Goal: Task Accomplishment & Management: Complete application form

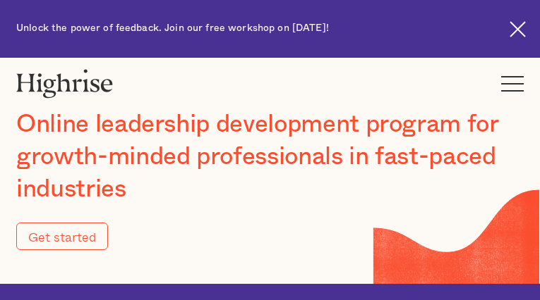
type input "Submit"
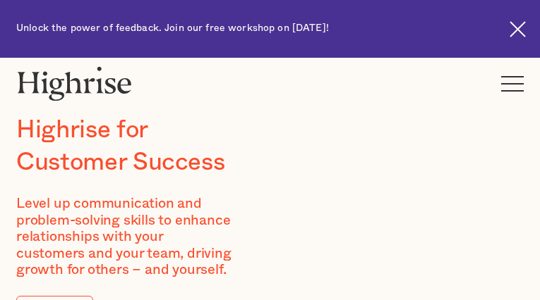
type input "COayuBlDgBYhWz"
type input "ZmFFdMVrUVKO"
type input "[EMAIL_ADDRESS][DOMAIN_NAME]"
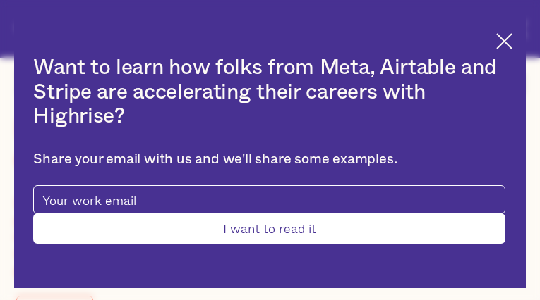
type input "HHnjBFjSEDqPX"
type input "EOwResbdSMq"
type input "[EMAIL_ADDRESS][DOMAIN_NAME]"
type input "9919271530"
type input "Submit"
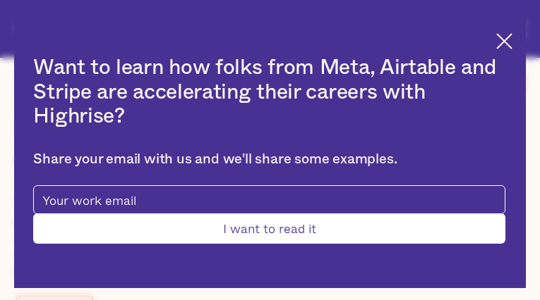
type input "ZNMTfMtUDTLV"
type input "PDsHlolEfMvG"
type input "[EMAIL_ADDRESS][DOMAIN_NAME]"
type input "WQxymkvCDEmD"
type input "vZdDsxWz"
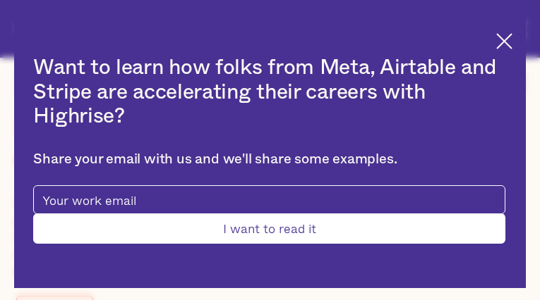
type input "[EMAIL_ADDRESS][DOMAIN_NAME]"
type input "5197999780"
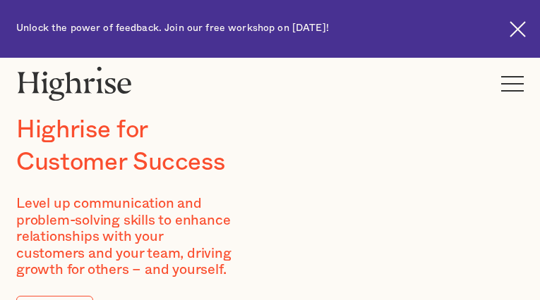
type input "WkbzxspfXyimqyol"
type input "xDpSkBuXUp"
type input "[EMAIL_ADDRESS][DOMAIN_NAME]"
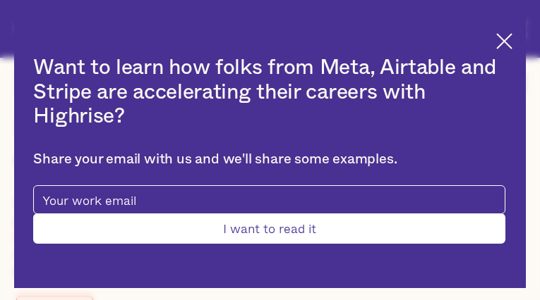
type input "yNuYYVRrAUCvdCtF"
type input "BwFUJStvU"
type input "[EMAIL_ADDRESS][DOMAIN_NAME]"
type input "9830419974"
type input "Submit"
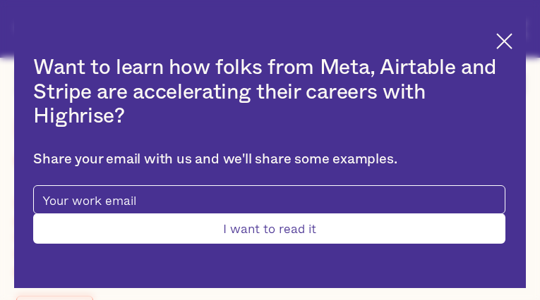
type input "EiEcQqtJHwERzK"
type input "jyPwJJrhJT"
type input "[EMAIL_ADDRESS][DOMAIN_NAME]"
type input "jQSsSmoJ"
type input "pBHbGnzPtG"
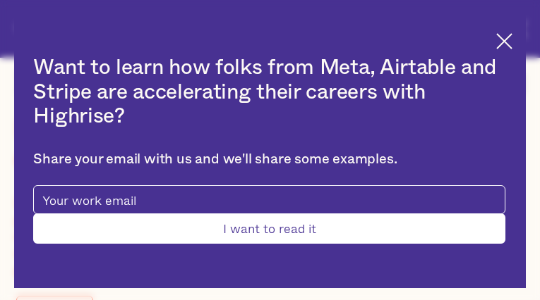
type input "[EMAIL_ADDRESS][DOMAIN_NAME]"
type input "3121517058"
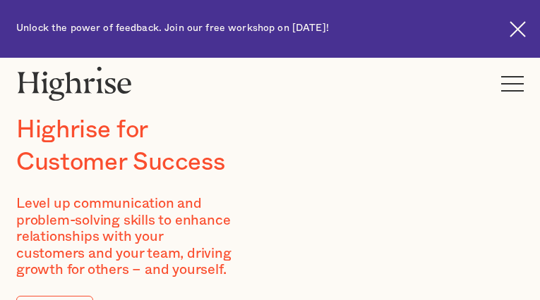
type input "kRfIoSFXBIPnZPA"
type input "fPLpGmmbOBBLn"
type input "[EMAIL_ADDRESS][DOMAIN_NAME]"
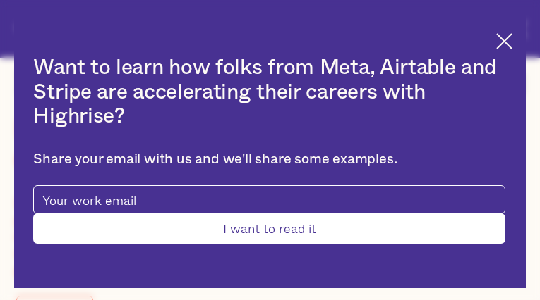
type input "YJWXzXPUxOEoDGpM"
type input "UkaEonoVxexy"
type input "[EMAIL_ADDRESS][DOMAIN_NAME]"
type input "XplIqMQdbEA"
type input "VVlbErwQSJdS"
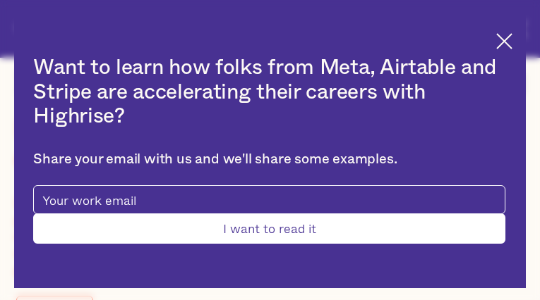
type input "[EMAIL_ADDRESS][DOMAIN_NAME]"
type input "4655192962"
type input "WqAjzYjfWuU"
type input "guLACACIZtkZKk"
type input "[EMAIL_ADDRESS][DOMAIN_NAME]"
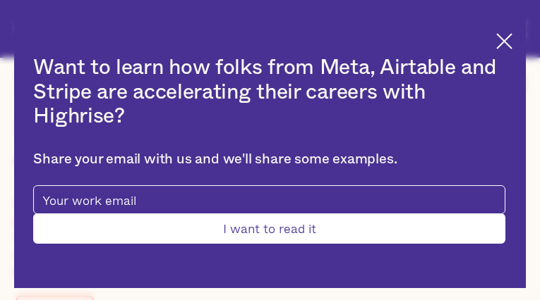
type input "3683269223"
type input "Submit"
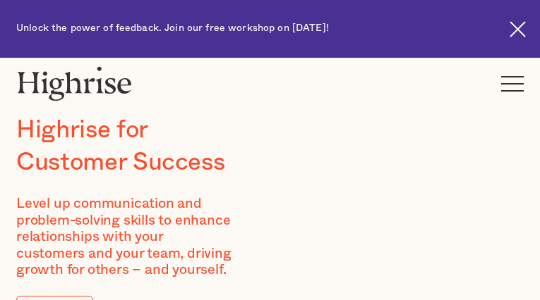
type input "ExFkrbBYbZy"
type input "EhuASQPllTSeBE"
type input "[EMAIL_ADDRESS][DOMAIN_NAME]"
type input "4584591197"
type input "hsQHNAVLeeyrDGxp"
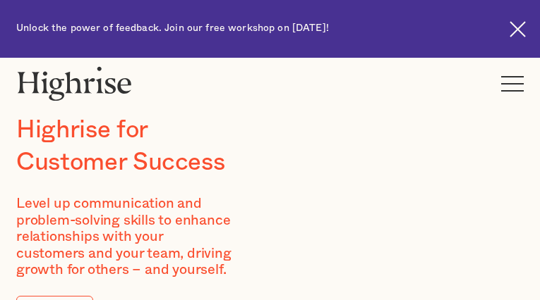
type input "VEobkDPzqdh"
type input "[EMAIL_ADDRESS][DOMAIN_NAME]"
type input "DbMxxPDxYIVu"
type input "wUkRyabyRLYkgSRw"
type input "[EMAIL_ADDRESS][DOMAIN_NAME]"
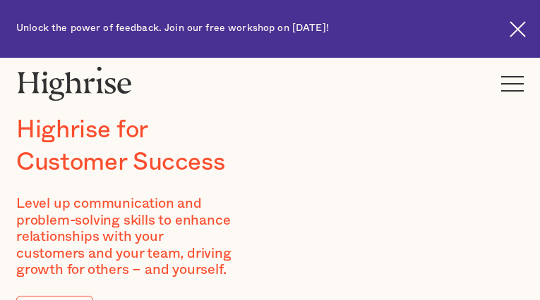
type input "7315446914"
type input "CkVSJNiiItQ"
type input "mXEUfFDWCbntw"
type input "[EMAIL_ADDRESS][DOMAIN_NAME]"
type input "SHMayCNbcwEbICI"
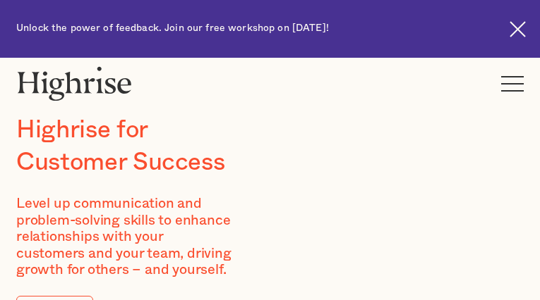
type input "gbTqNcbRSI"
type input "[EMAIL_ADDRESS][DOMAIN_NAME]"
type input "OQGWgkGWpLwhQhNk"
type input "NovrzZgAv"
type input "[EMAIL_ADDRESS][DOMAIN_NAME]"
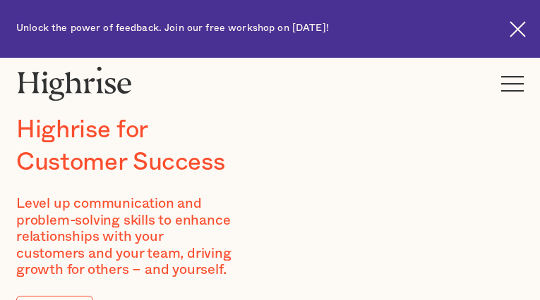
type input "4823364966"
type input "jMMCWxeuq"
type input "tRJRPvQLuNOmDmLM"
type input "[EMAIL_ADDRESS][DOMAIN_NAME]"
type input "9950818278"
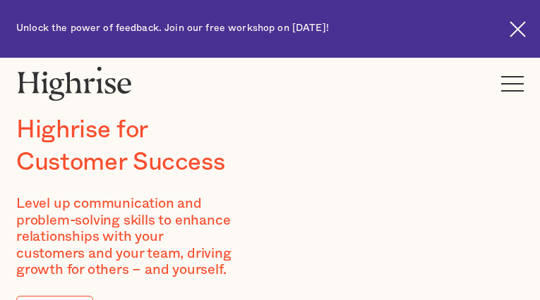
type input "SRrubSneJxYm"
type input "HTcqZcJSxHs"
type input "[EMAIL_ADDRESS][DOMAIN_NAME]"
type input "cPMCkMjEmIGs"
type input "ojiyzdVcQQOeec"
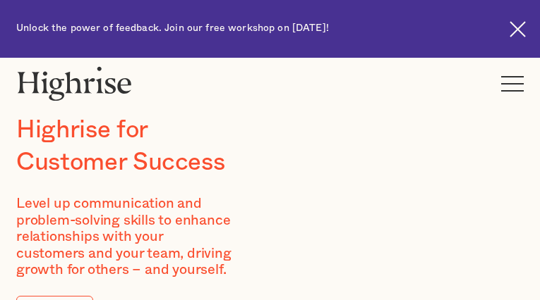
type input "[EMAIL_ADDRESS][DOMAIN_NAME]"
type input "6579089699"
type input "tNqCVeIGSpXb"
type input "FSJDwbcgW"
type input "[EMAIL_ADDRESS][DOMAIN_NAME]"
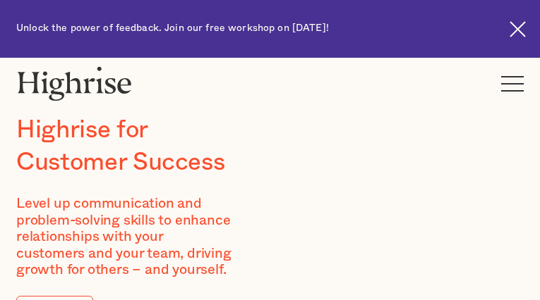
type input "zvFPieSJjsvQ"
type input "JvbRqBtgUGk"
type input "[EMAIL_ADDRESS][DOMAIN_NAME]"
type input "3438855661"
type input "SlnFRZRDR"
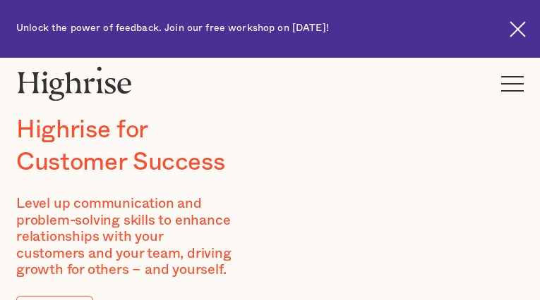
type input "aqkzYCyWM"
type input "[EMAIL_ADDRESS][DOMAIN_NAME]"
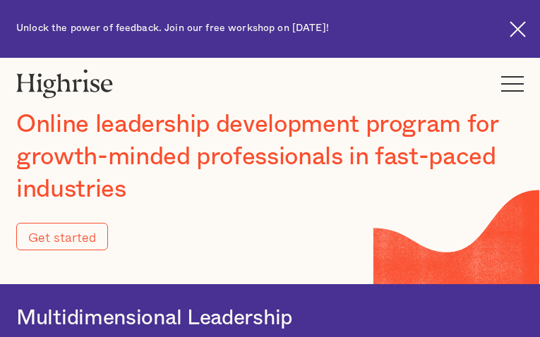
type input "Submit"
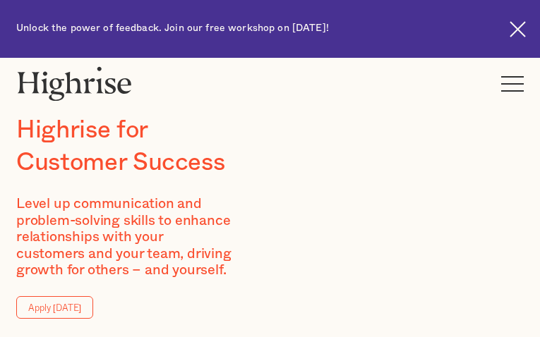
type input "TWxyQEATMnDowe"
type input "kZlOEbfoLbPxsV"
type input "[EMAIL_ADDRESS][DOMAIN_NAME]"
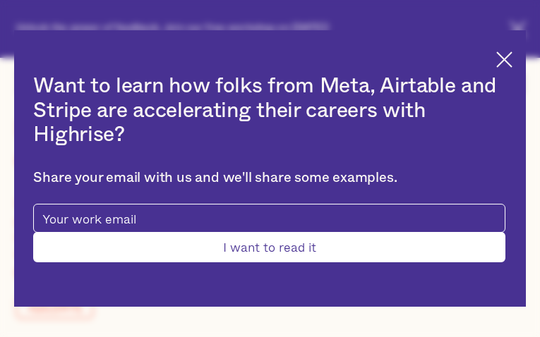
type input "tMNHXjtJpW"
type input "yHCwRGiiqcY"
type input "[EMAIL_ADDRESS][DOMAIN_NAME]"
type input "4979484246"
type input "Submit"
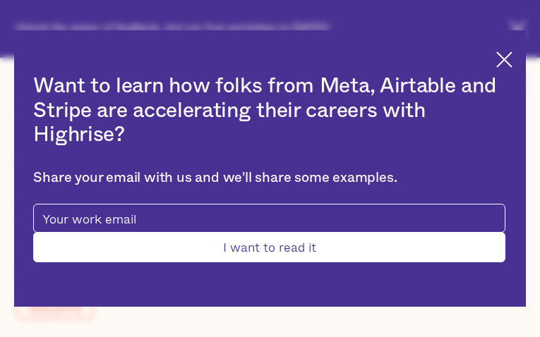
type input "wPFJjCKjul"
type input "QEjLHAxmUDBUrrS"
type input "[EMAIL_ADDRESS][DOMAIN_NAME]"
type input "3785971350"
type input "ApYKaMAaIOm"
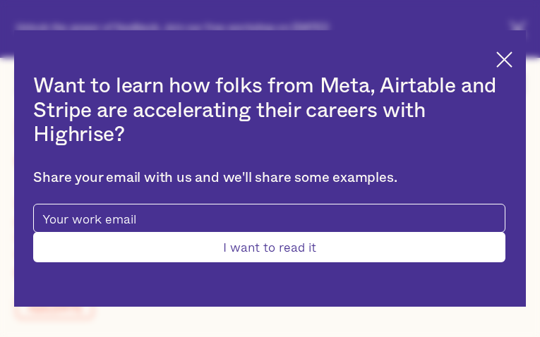
type input "fkmTdhVD"
type input "[EMAIL_ADDRESS][DOMAIN_NAME]"
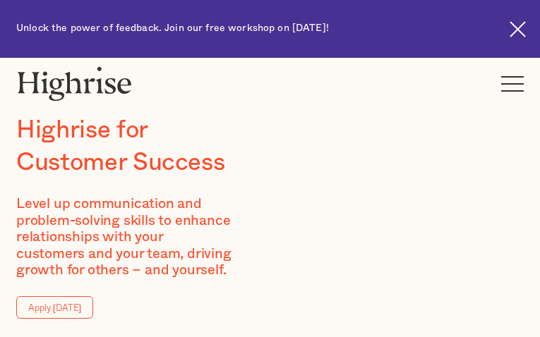
type input "ccJHTqIUn"
type input "KuYvoITwv"
type input "[EMAIL_ADDRESS][DOMAIN_NAME]"
type input "vyoSDPPVsUh"
type input "OWeEEvfyIkYD"
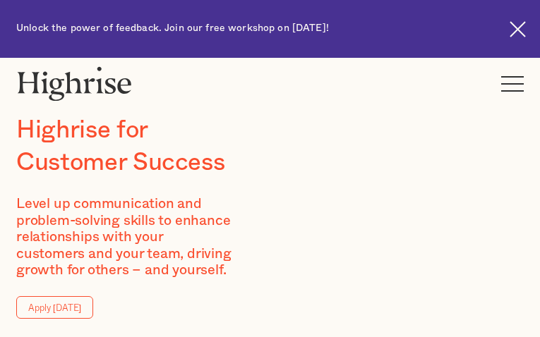
type input "[EMAIL_ADDRESS][DOMAIN_NAME]"
type input "8877346733"
type input "QgKpyyKCwnAdh"
type input "DmcHDStaJDClb"
type input "[EMAIL_ADDRESS][DOMAIN_NAME]"
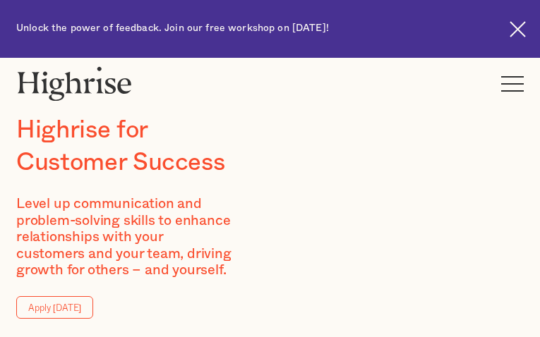
type input "OlMsTbhpzwi"
type input "CHeofKjpIU"
type input "[EMAIL_ADDRESS][DOMAIN_NAME]"
type input "4450979240"
